Goal: Task Accomplishment & Management: Use online tool/utility

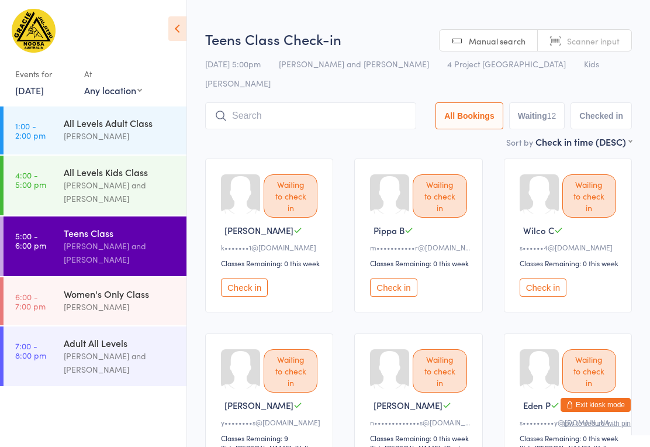
click at [253, 278] on button "Check in" at bounding box center [244, 287] width 47 height 18
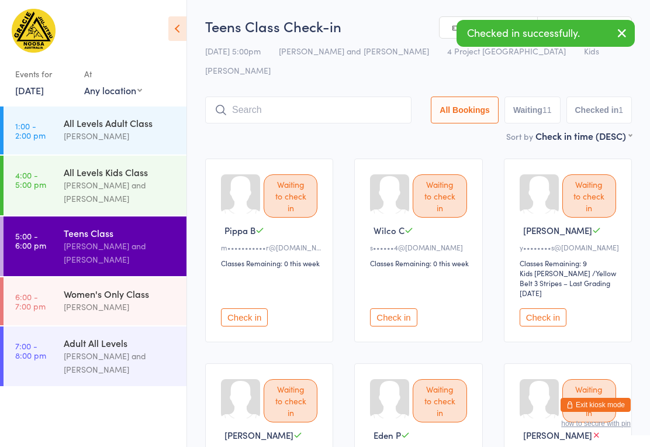
click at [245, 308] on button "Check in" at bounding box center [244, 317] width 47 height 18
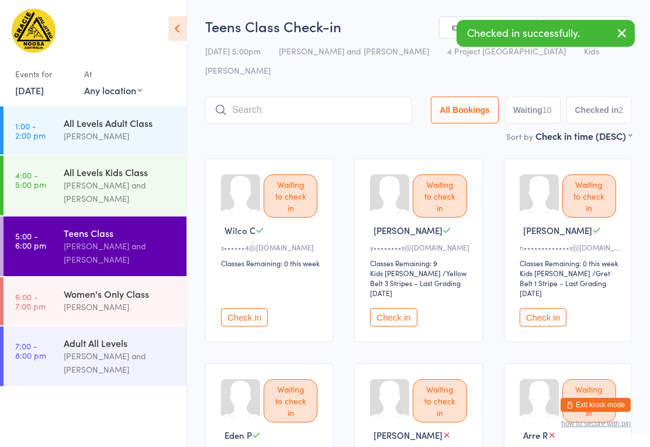
click at [250, 308] on button "Check in" at bounding box center [244, 317] width 47 height 18
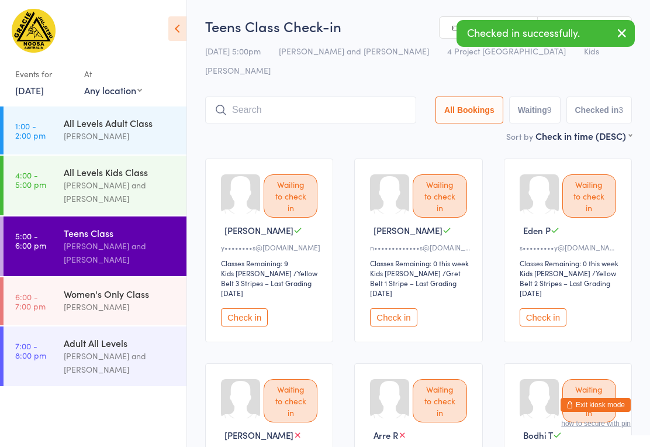
click at [406, 308] on button "Check in" at bounding box center [393, 317] width 47 height 18
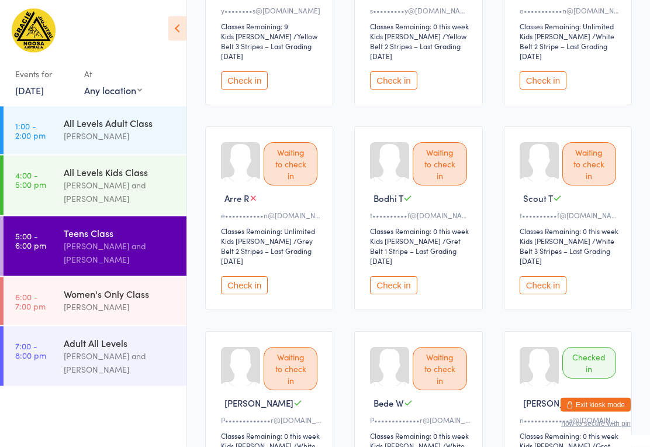
scroll to position [237, 0]
click at [398, 276] on button "Check in" at bounding box center [393, 285] width 47 height 18
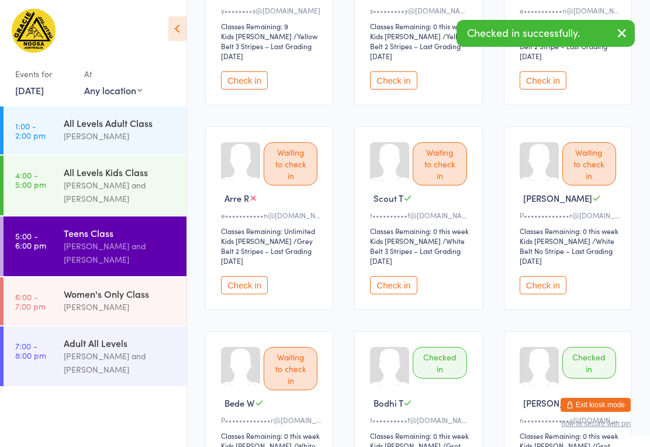
click at [396, 276] on button "Check in" at bounding box center [393, 285] width 47 height 18
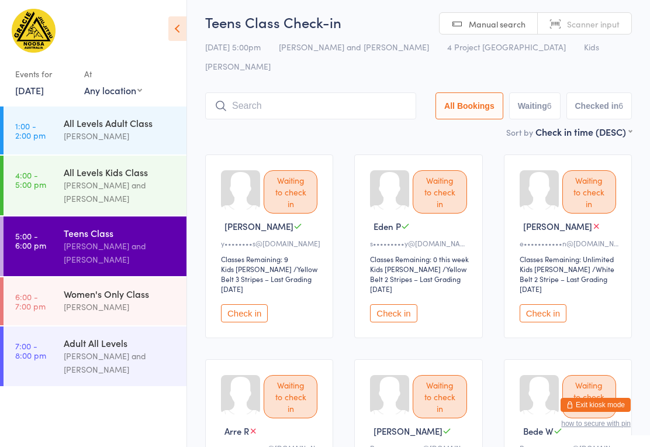
scroll to position [0, 0]
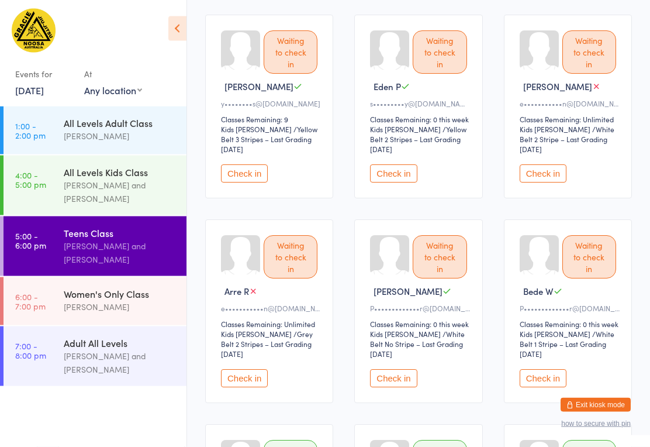
click at [548, 369] on button "Check in" at bounding box center [543, 378] width 47 height 18
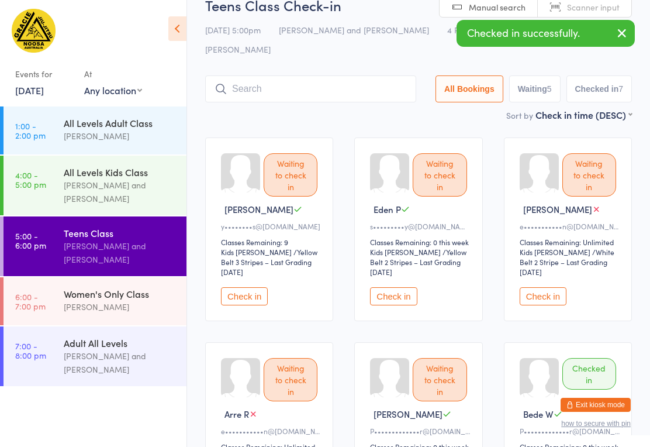
scroll to position [20, 0]
click at [322, 76] on input "search" at bounding box center [310, 89] width 211 height 27
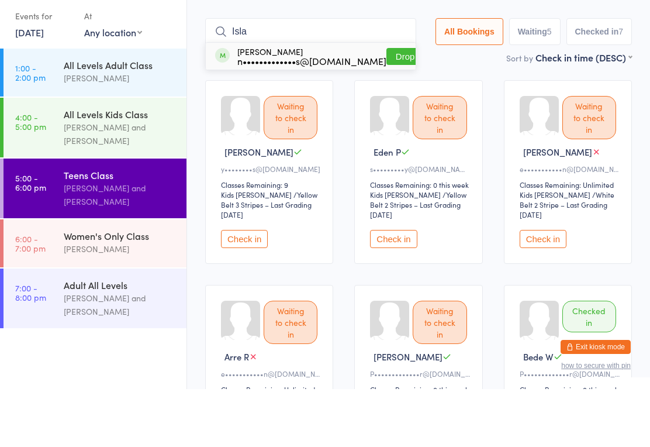
type input "Isla"
click at [400, 106] on button "Drop in" at bounding box center [409, 114] width 47 height 17
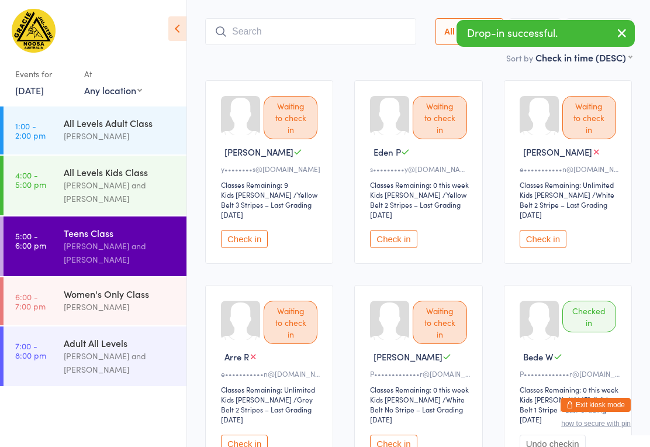
click at [315, 18] on input "search" at bounding box center [310, 31] width 211 height 27
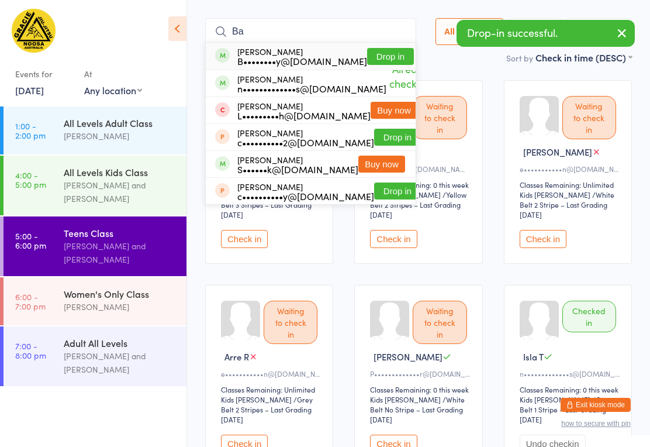
type input "B"
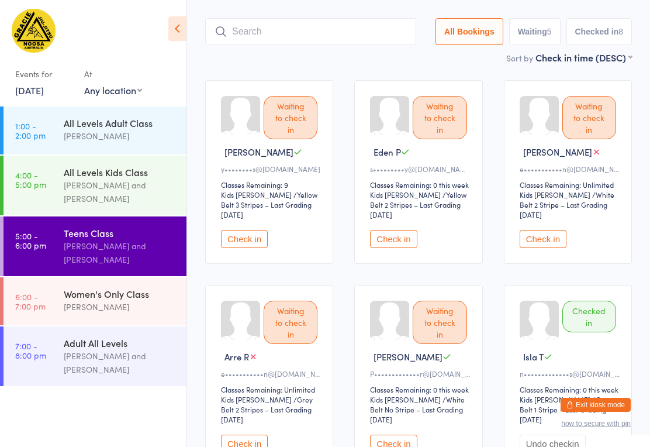
click at [321, 18] on input "search" at bounding box center [310, 31] width 211 height 27
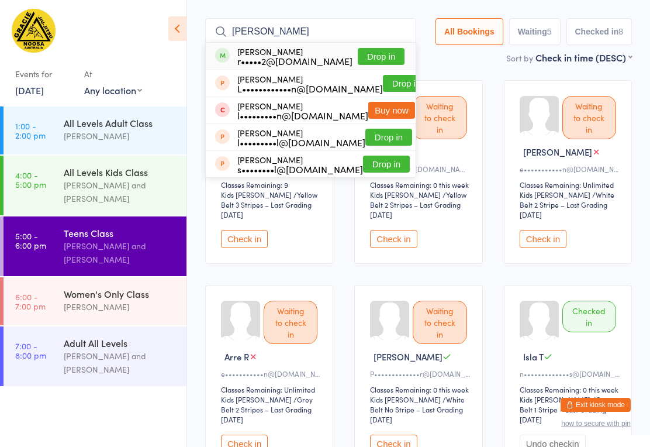
type input "[PERSON_NAME]"
click at [380, 48] on button "Drop in" at bounding box center [381, 56] width 47 height 17
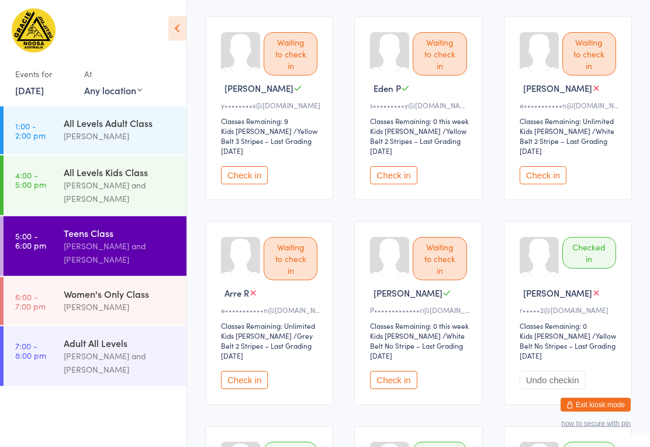
scroll to position [0, 0]
